Goal: Find specific page/section: Find specific page/section

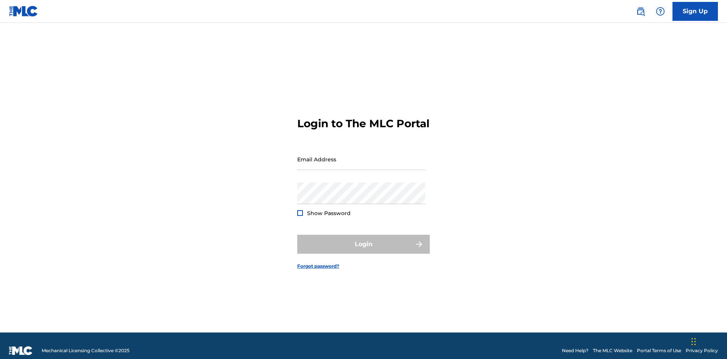
scroll to position [10, 0]
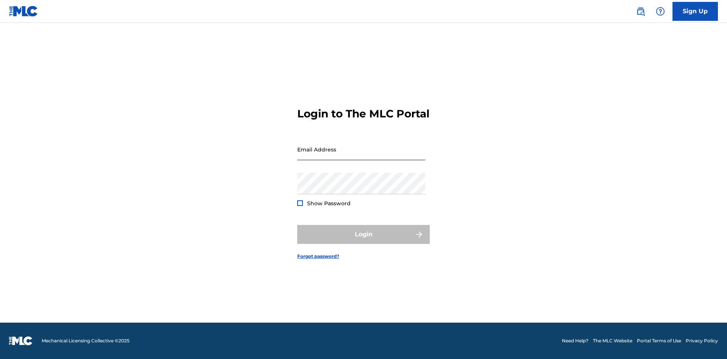
click at [361, 156] on input "Email Address" at bounding box center [361, 150] width 128 height 22
type input "[EMAIL_ADDRESS][DOMAIN_NAME]"
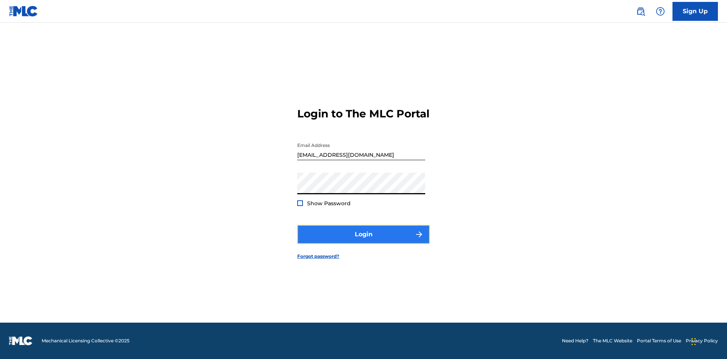
click at [364, 241] on button "Login" at bounding box center [363, 234] width 133 height 19
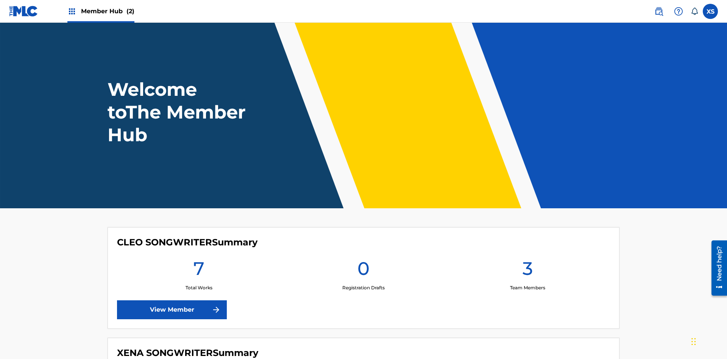
click at [107, 11] on span "Member Hub (2)" at bounding box center [107, 11] width 53 height 9
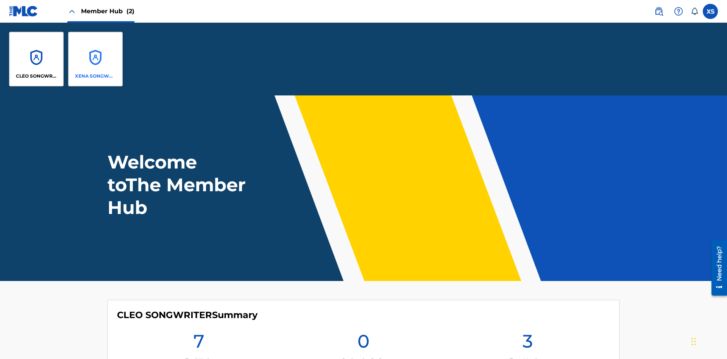
click at [95, 76] on p "XENA SONGWRITER" at bounding box center [95, 76] width 41 height 7
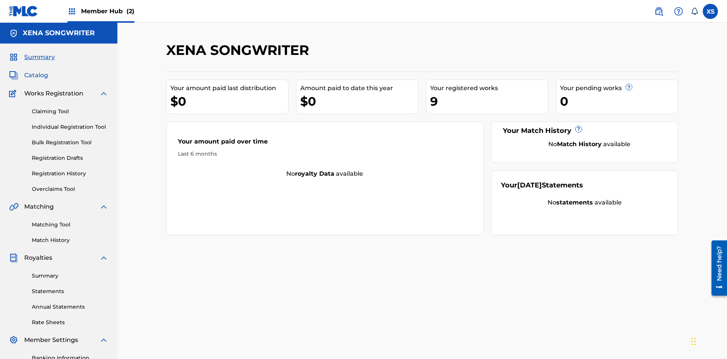
click at [36, 71] on span "Catalog" at bounding box center [36, 75] width 24 height 9
